Goal: Navigation & Orientation: Find specific page/section

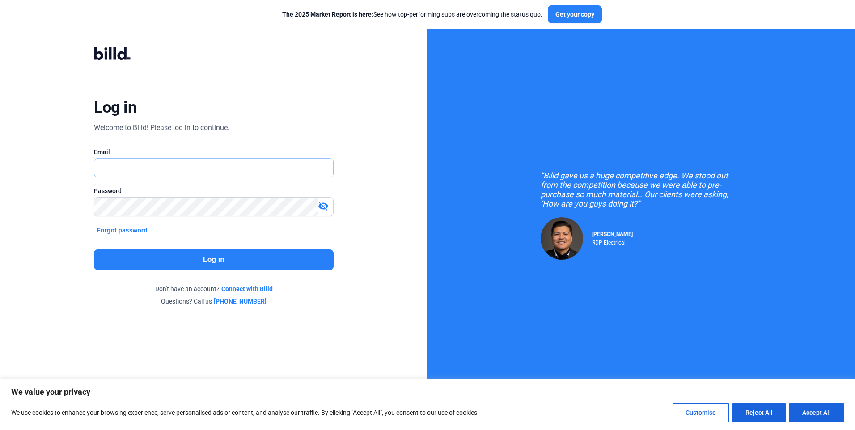
type input "[EMAIL_ADDRESS][DOMAIN_NAME]"
click at [209, 257] on button "Log in" at bounding box center [213, 260] width 239 height 21
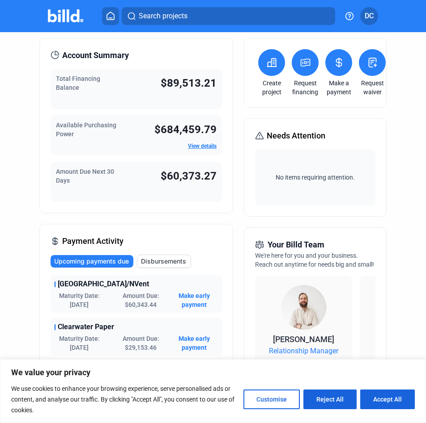
scroll to position [45, 0]
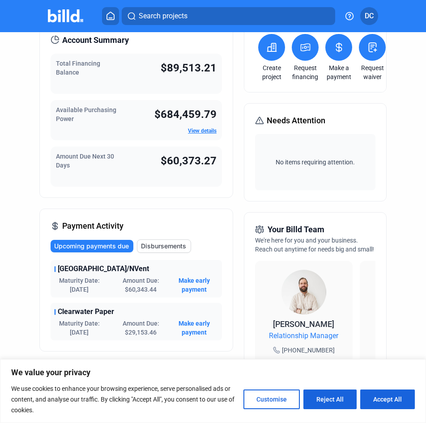
click at [366, 15] on span "DC" at bounding box center [368, 16] width 9 height 11
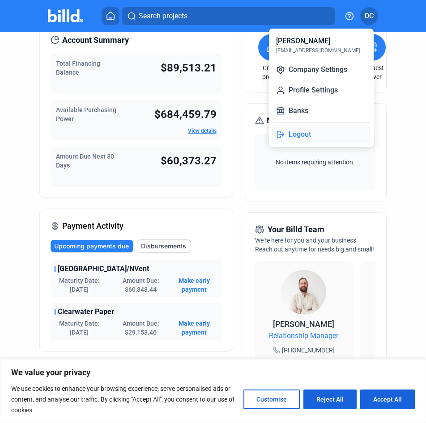
click at [300, 133] on button "Logout" at bounding box center [320, 135] width 97 height 18
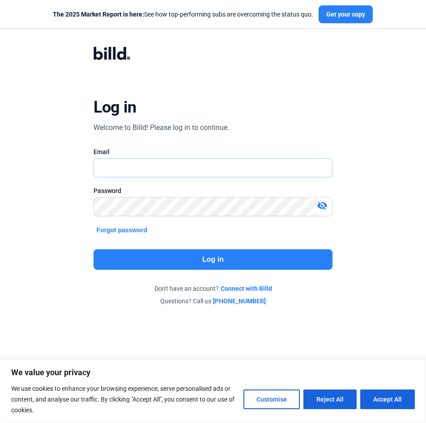
type input "[EMAIL_ADDRESS][DOMAIN_NAME]"
click at [224, 263] on button "Log in" at bounding box center [212, 260] width 238 height 21
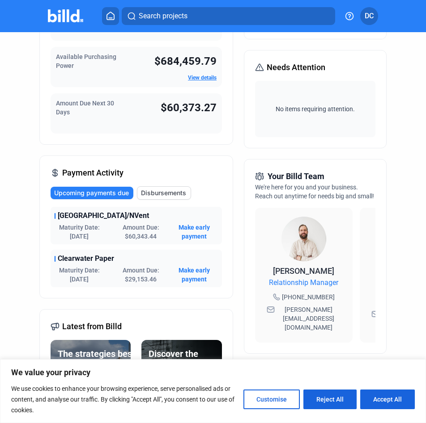
scroll to position [134, 0]
